Goal: Navigation & Orientation: Find specific page/section

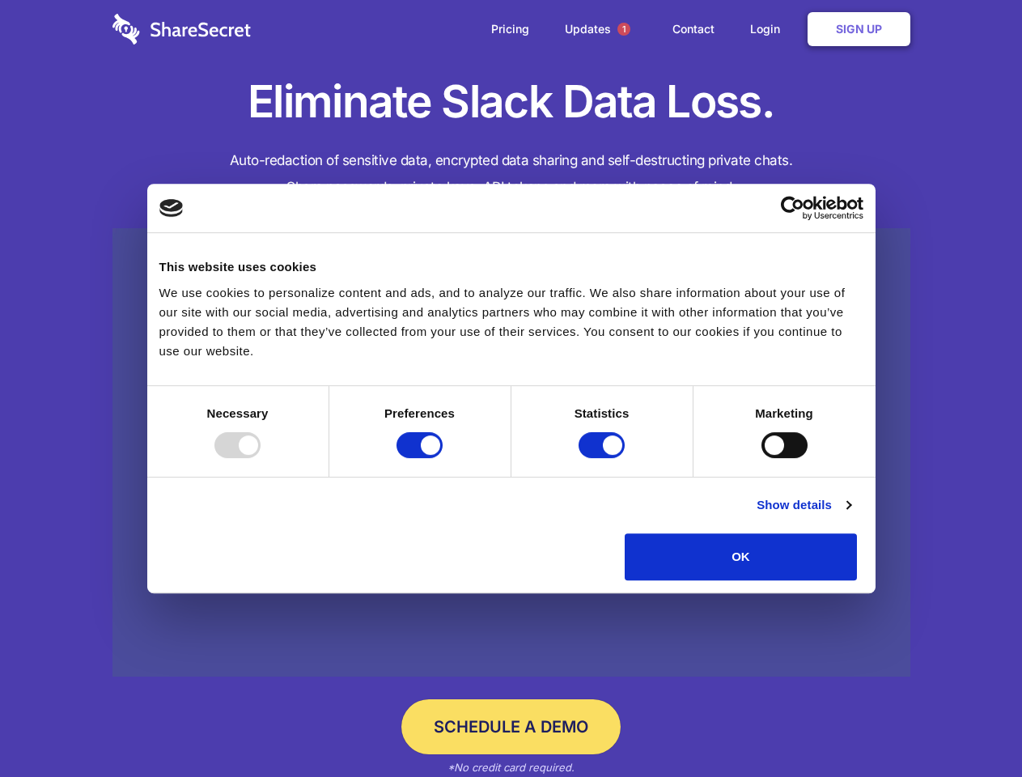
click at [261, 458] on div at bounding box center [237, 445] width 46 height 26
click at [443, 458] on input "Preferences" at bounding box center [419, 445] width 46 height 26
checkbox input "false"
click at [604, 458] on input "Statistics" at bounding box center [602, 445] width 46 height 26
checkbox input "false"
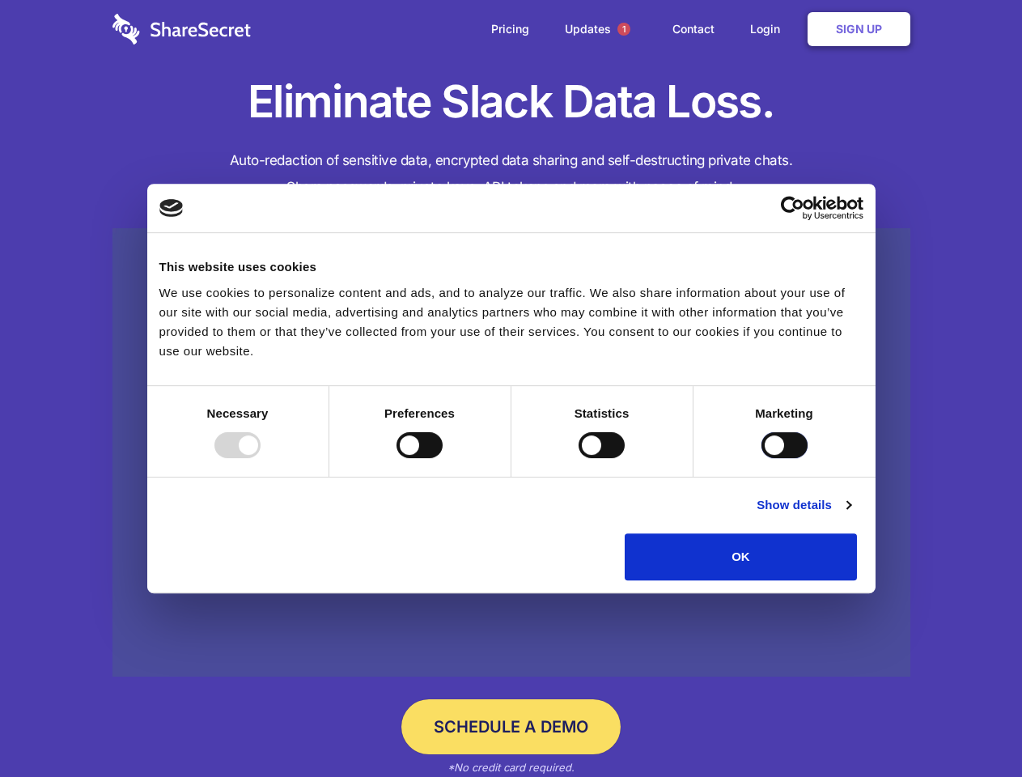
click at [761, 458] on input "Marketing" at bounding box center [784, 445] width 46 height 26
checkbox input "true"
click at [850, 515] on link "Show details" at bounding box center [804, 504] width 94 height 19
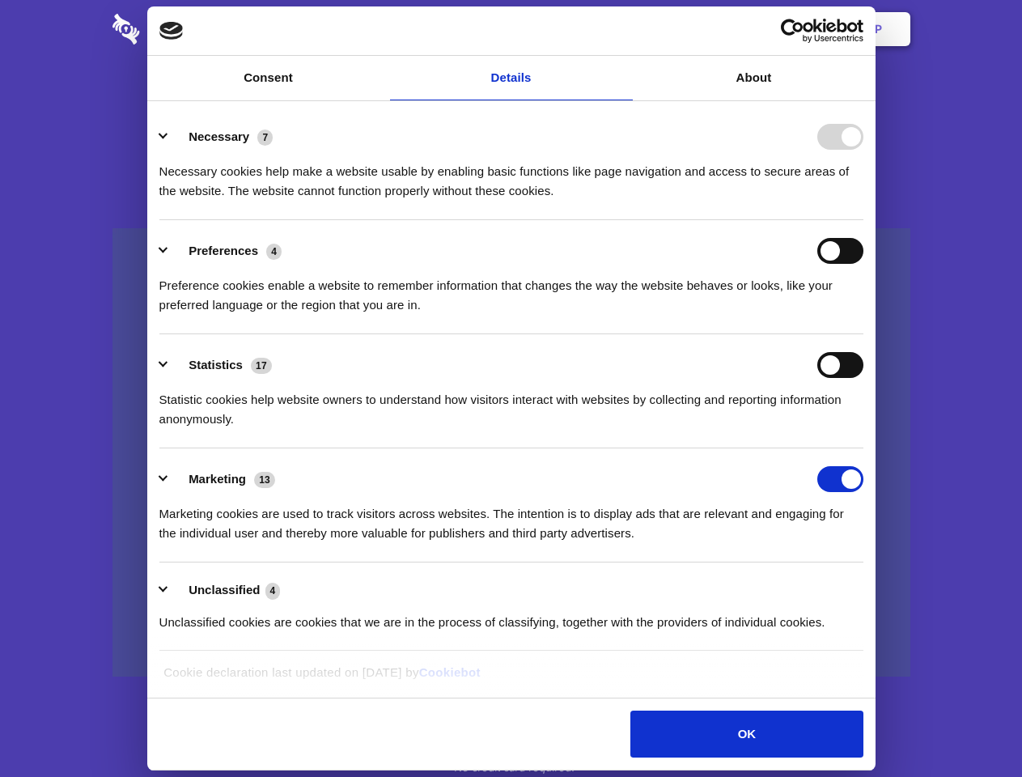
click at [863, 220] on li "Necessary 7 Necessary cookies help make a website usable by enabling basic func…" at bounding box center [511, 163] width 704 height 114
click at [623, 29] on span "1" at bounding box center [623, 29] width 13 height 13
